Goal: Check status: Check status

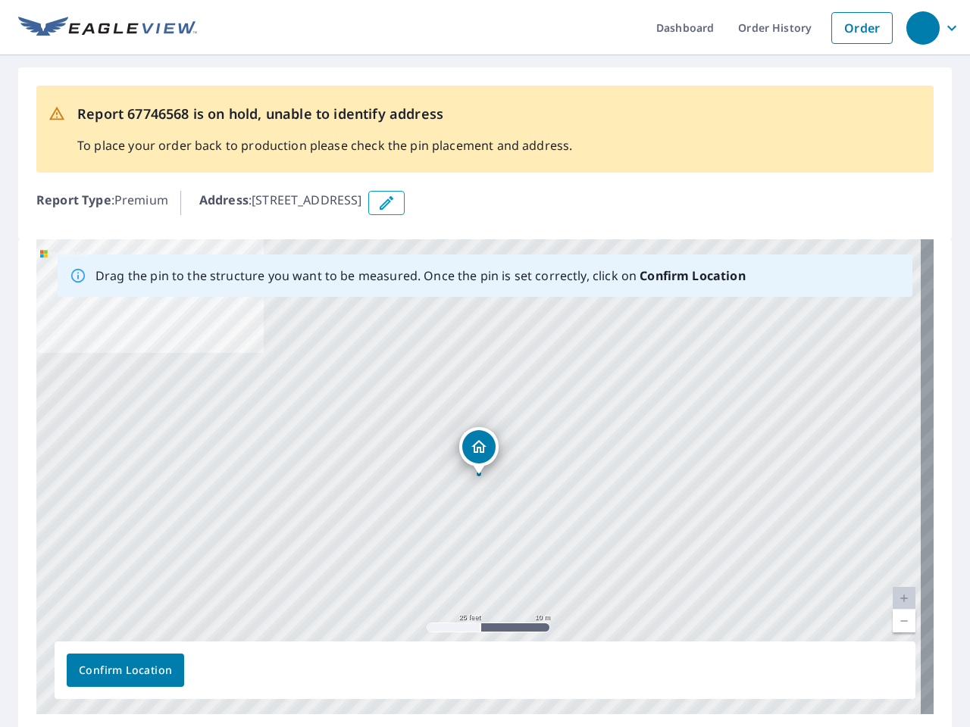
click at [485, 364] on div "[STREET_ADDRESS]" at bounding box center [484, 476] width 897 height 475
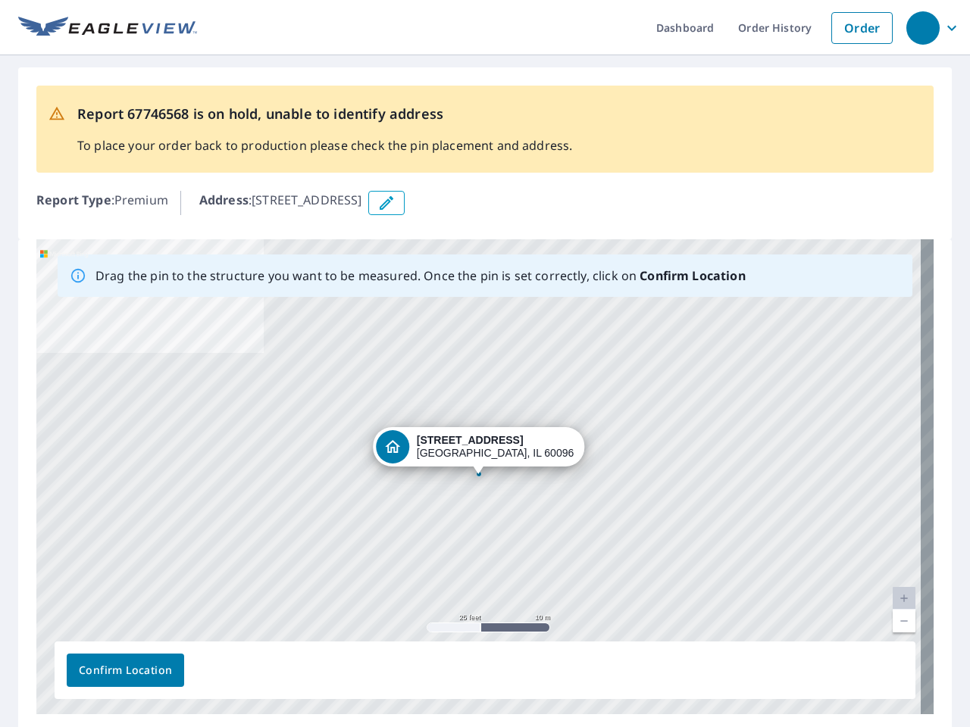
click at [922, 27] on div "button" at bounding box center [922, 27] width 33 height 33
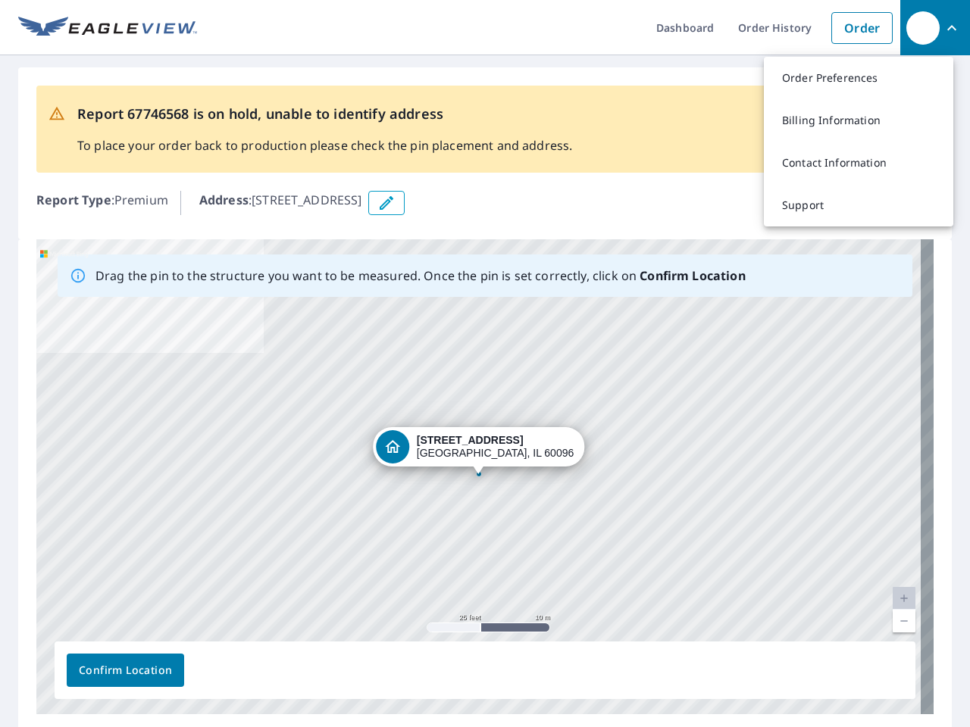
click at [396, 203] on icon "button" at bounding box center [386, 203] width 18 height 18
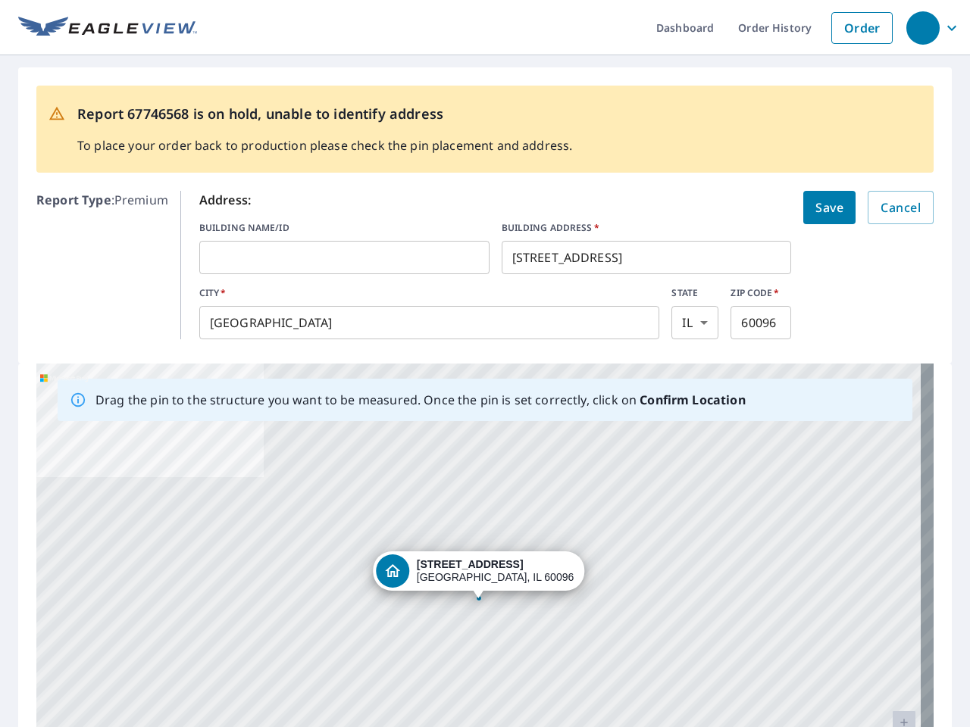
click at [478, 477] on div "[STREET_ADDRESS]" at bounding box center [484, 601] width 897 height 475
click at [891, 599] on div "[STREET_ADDRESS]" at bounding box center [484, 601] width 897 height 475
click at [891, 621] on div "[STREET_ADDRESS]" at bounding box center [484, 601] width 897 height 475
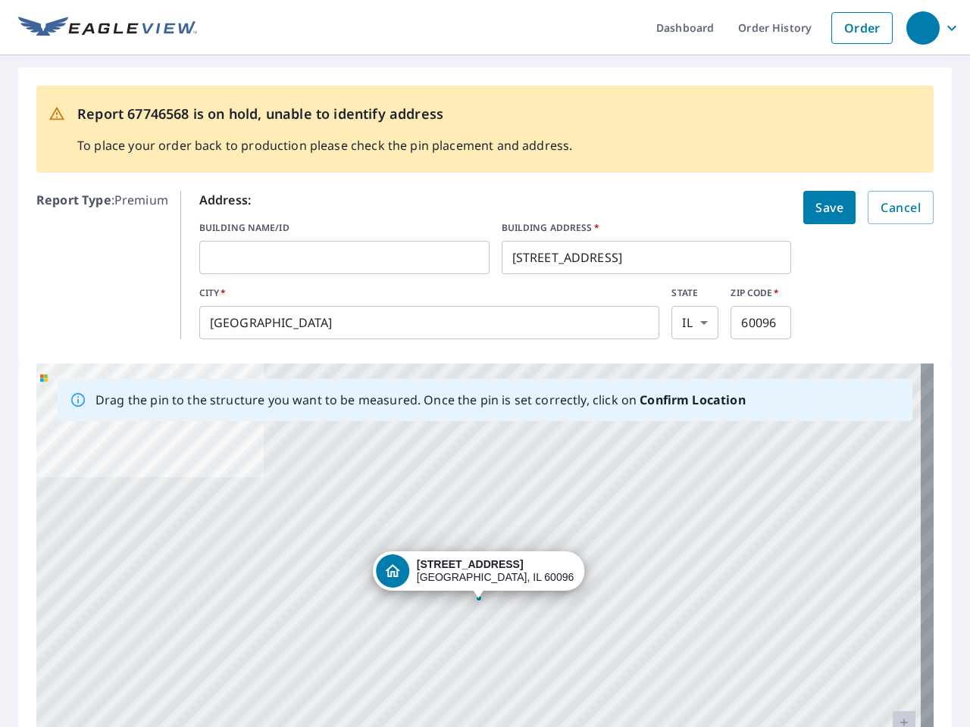
click at [125, 671] on div "[STREET_ADDRESS]" at bounding box center [484, 601] width 897 height 475
